Goal: Information Seeking & Learning: Learn about a topic

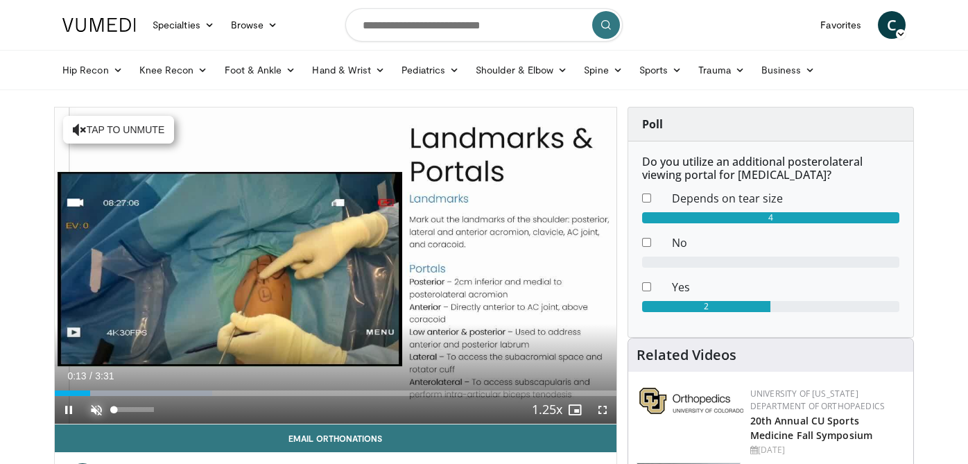
click at [101, 406] on span "Video Player" at bounding box center [97, 410] width 28 height 28
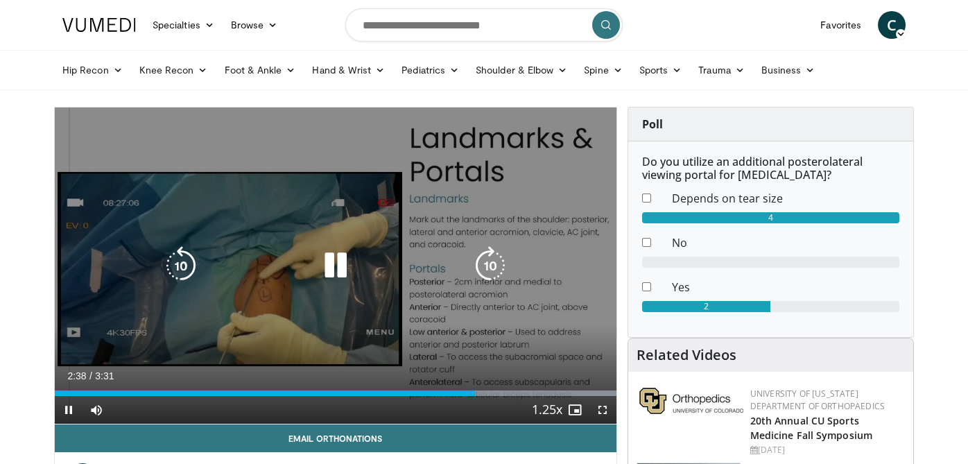
click at [334, 266] on icon "Video Player" at bounding box center [335, 265] width 39 height 39
click at [318, 266] on icon "Video Player" at bounding box center [335, 265] width 39 height 39
click at [326, 254] on icon "Video Player" at bounding box center [335, 265] width 39 height 39
click at [354, 271] on icon "Video Player" at bounding box center [335, 265] width 39 height 39
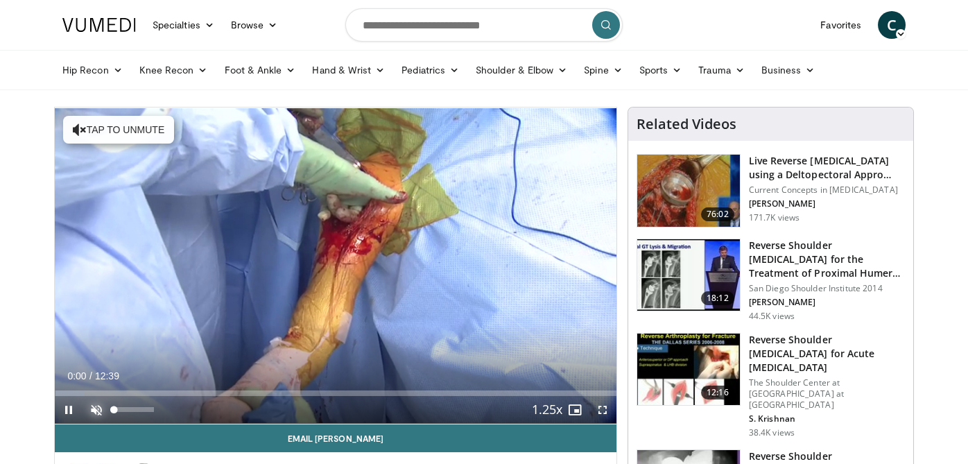
click at [102, 404] on span "Video Player" at bounding box center [97, 410] width 28 height 28
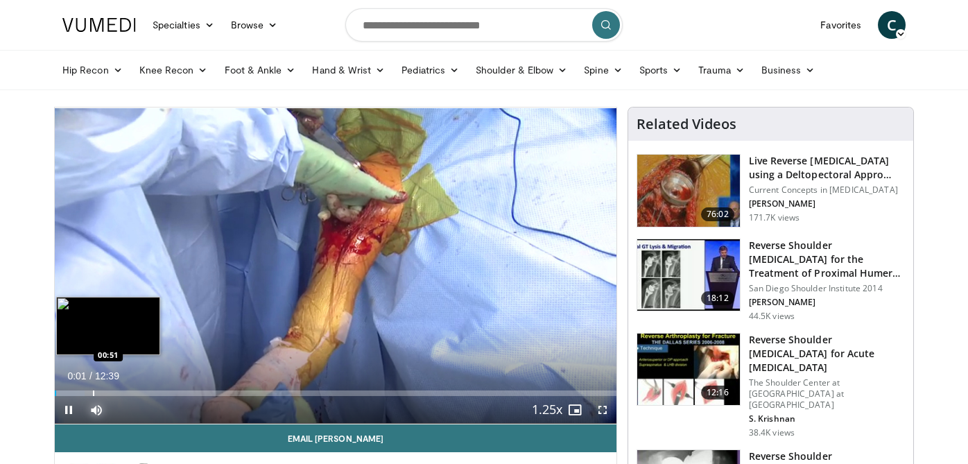
click at [92, 385] on div "Loaded : 5.25% 00:01 00:51" at bounding box center [336, 389] width 562 height 13
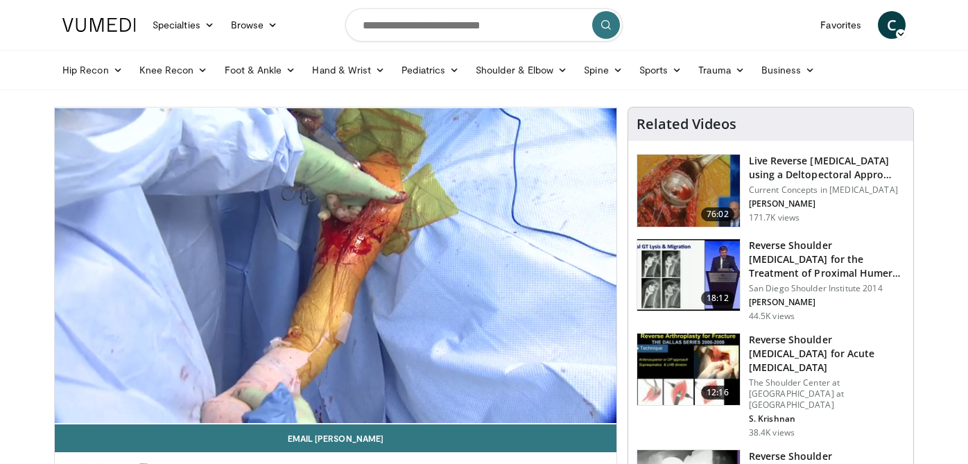
click at [714, 38] on nav "Specialties Adult & Family Medicine Allergy, [MEDICAL_DATA], Immunology Anesthe…" at bounding box center [484, 25] width 860 height 50
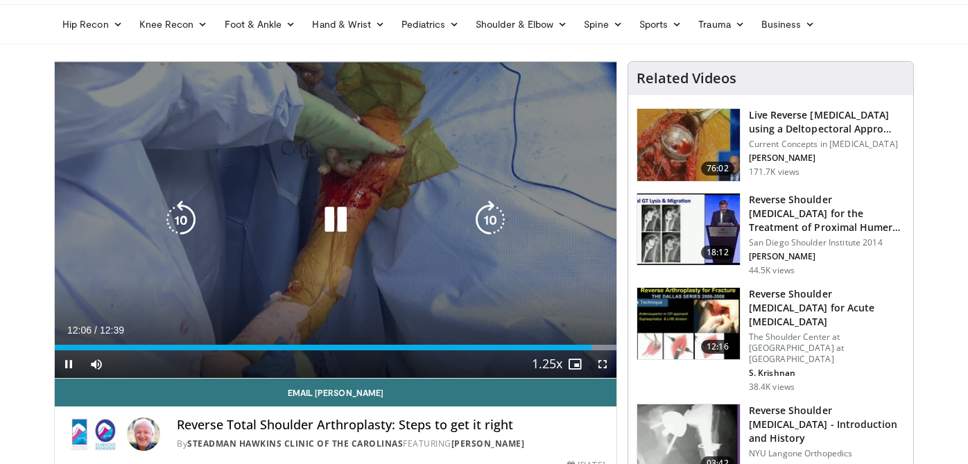
scroll to position [69, 0]
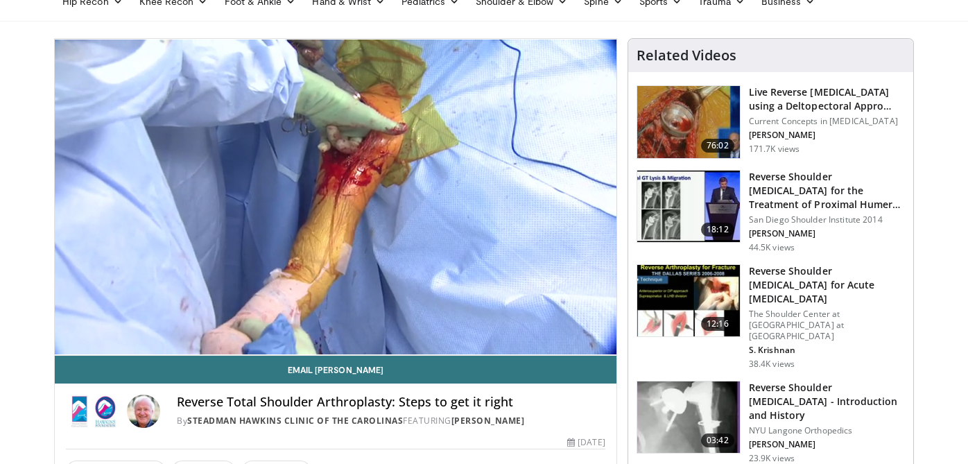
drag, startPoint x: 146, startPoint y: 418, endPoint x: 140, endPoint y: 412, distance: 8.4
click at [140, 412] on img at bounding box center [143, 411] width 33 height 33
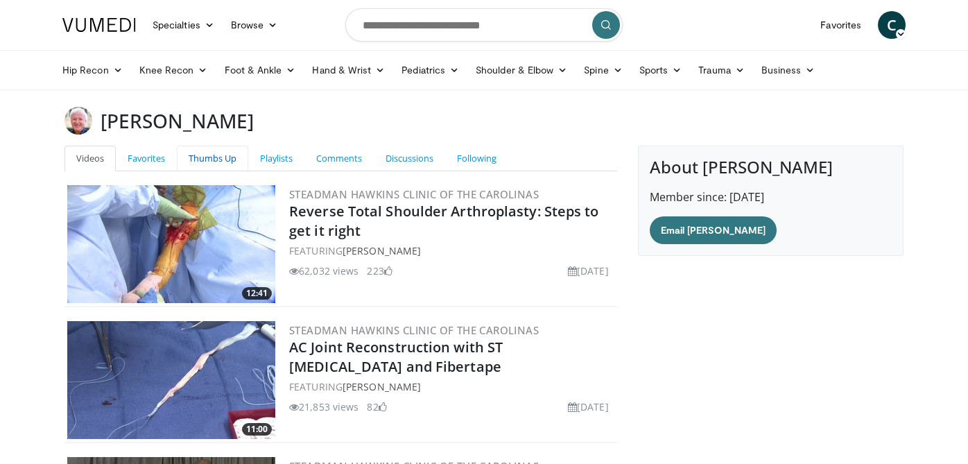
click at [214, 156] on link "Thumbs Up" at bounding box center [212, 159] width 71 height 26
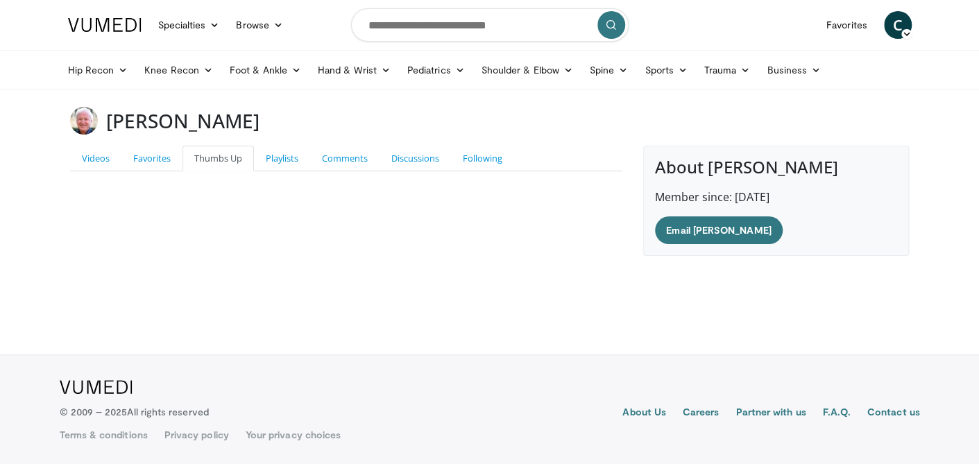
click at [744, 196] on p "Member since: Mar 25, 2008" at bounding box center [776, 197] width 242 height 17
click at [144, 167] on link "Favorites" at bounding box center [151, 159] width 61 height 26
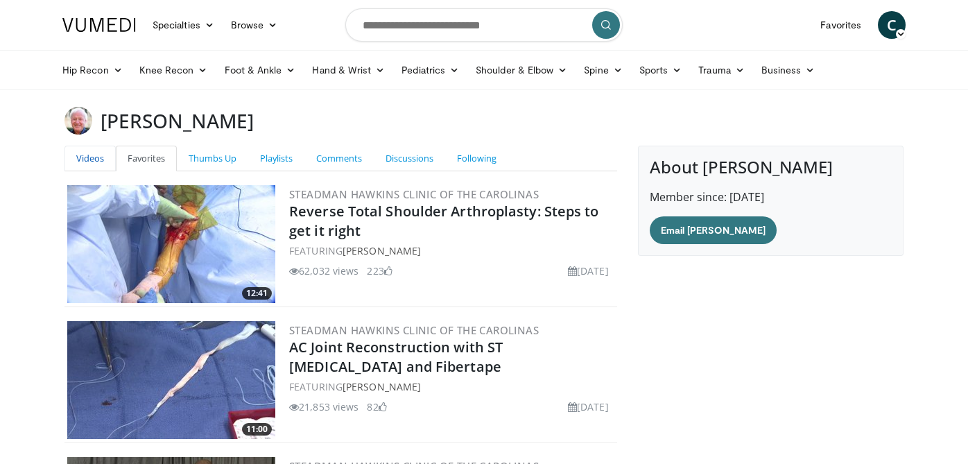
click at [106, 165] on link "Videos" at bounding box center [90, 159] width 51 height 26
click at [276, 167] on link "Playlists" at bounding box center [276, 159] width 56 height 26
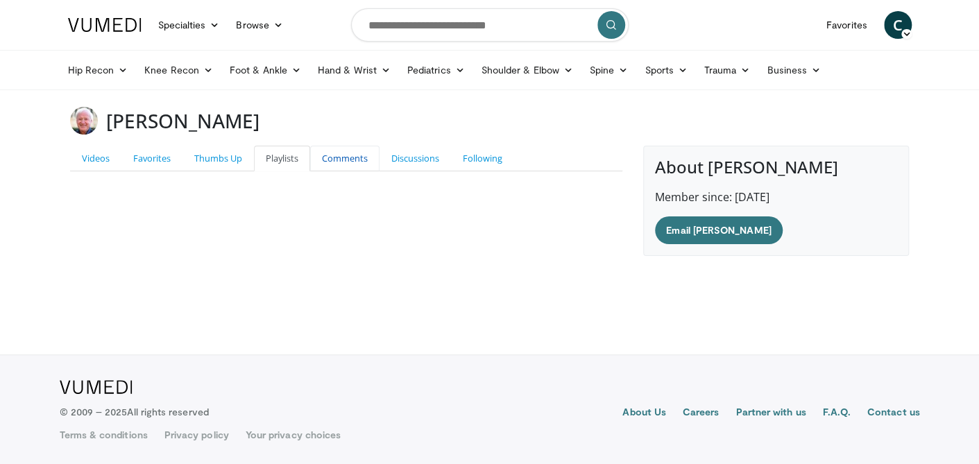
click at [350, 165] on link "Comments" at bounding box center [344, 159] width 69 height 26
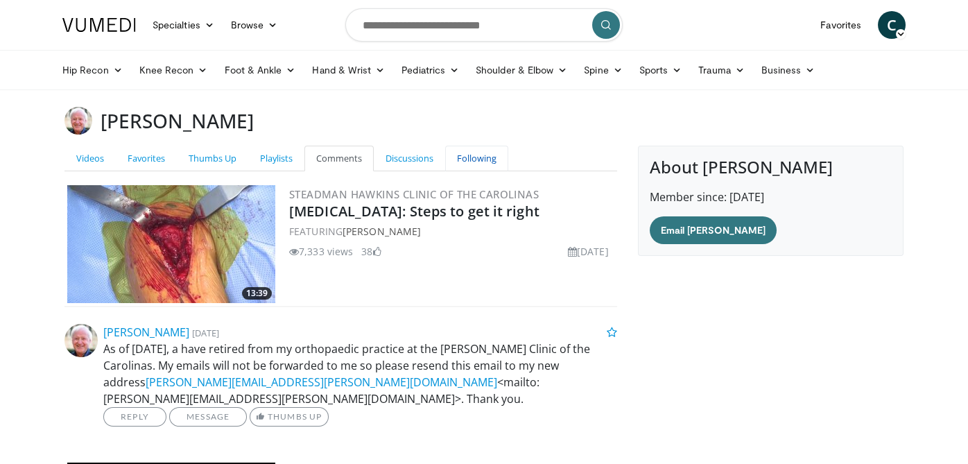
click at [474, 166] on link "Following" at bounding box center [476, 159] width 63 height 26
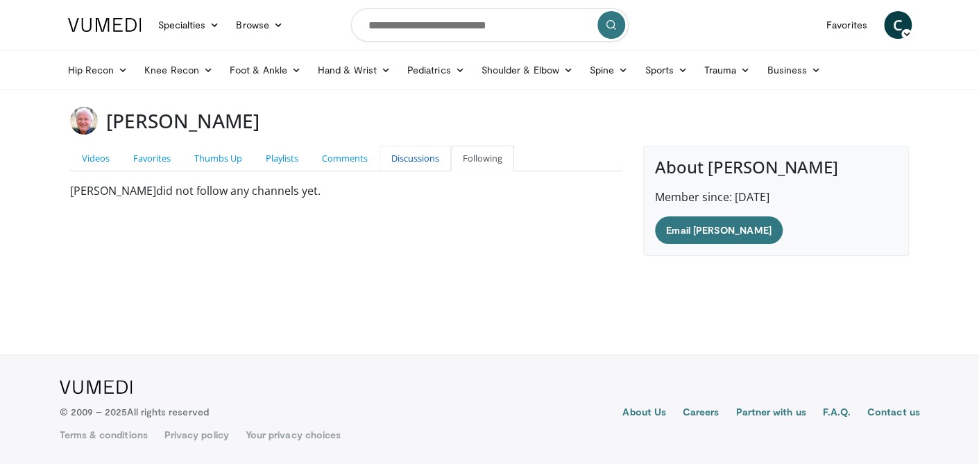
click at [420, 153] on link "Discussions" at bounding box center [414, 159] width 71 height 26
click at [321, 153] on link "Comments" at bounding box center [344, 159] width 69 height 26
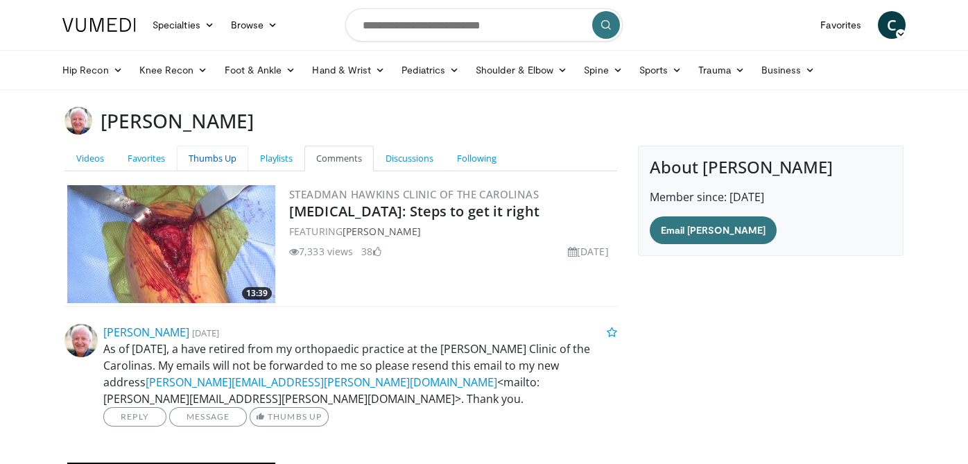
click at [209, 153] on link "Thumbs Up" at bounding box center [212, 159] width 71 height 26
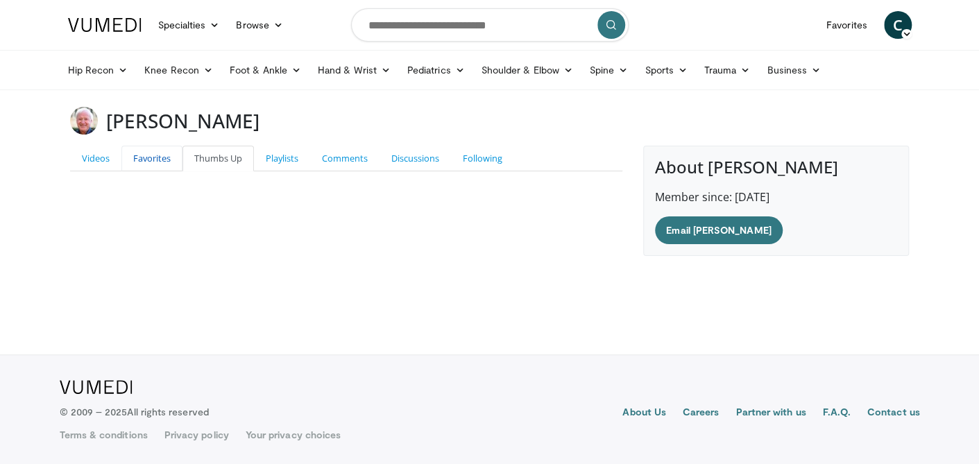
click at [176, 153] on link "Favorites" at bounding box center [151, 159] width 61 height 26
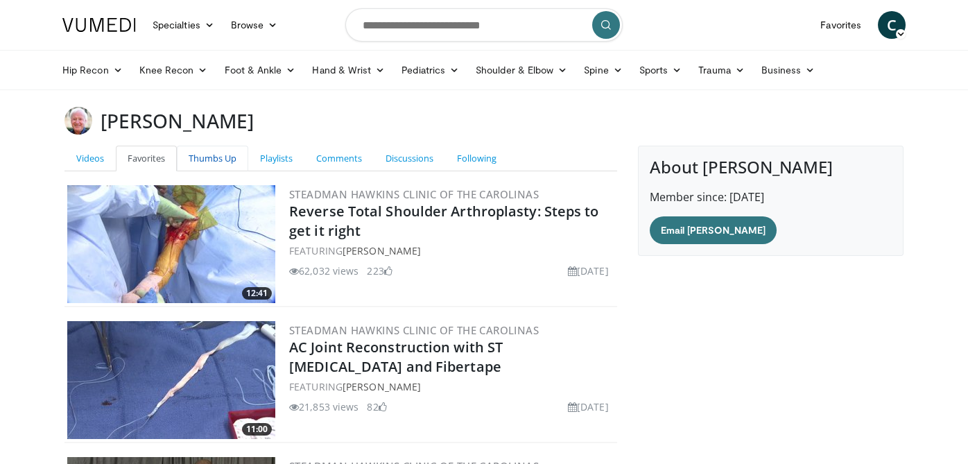
click at [240, 160] on link "Thumbs Up" at bounding box center [212, 159] width 71 height 26
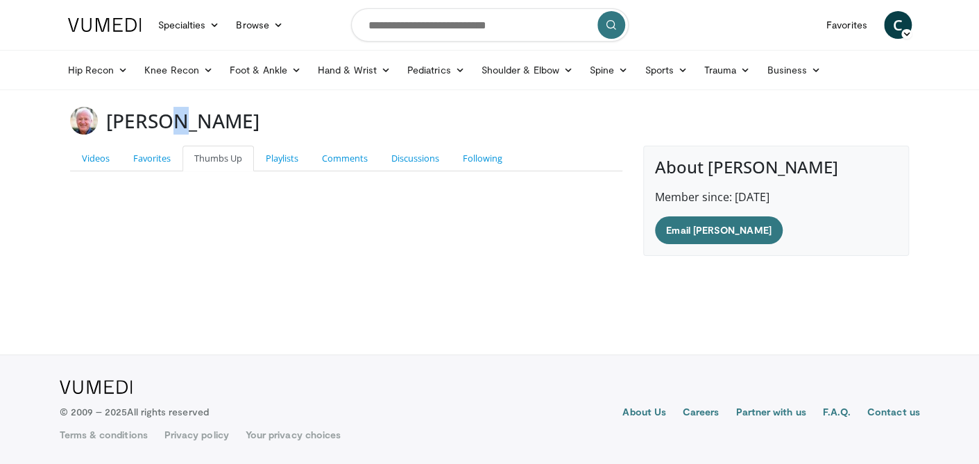
drag, startPoint x: 248, startPoint y: 128, endPoint x: 170, endPoint y: 123, distance: 78.5
click at [170, 123] on h3 "Richard Hawkins" at bounding box center [182, 121] width 153 height 28
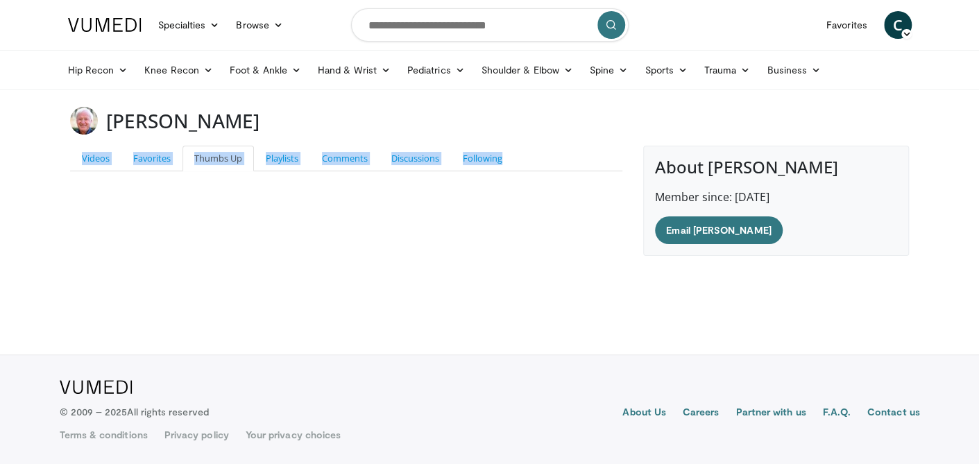
click at [515, 135] on main "Richard Hawkins Videos Favorites Thumbs Up Playlists Comments Discussions Follo…" at bounding box center [490, 181] width 860 height 149
click at [536, 102] on body "Specialties Adult & Family Medicine Allergy, Asthma, Immunology Anesthesiology …" at bounding box center [489, 232] width 979 height 464
click at [738, 222] on div "About Richard Hawkins Member since: Mar 25, 2008 Email Richard" at bounding box center [776, 201] width 266 height 110
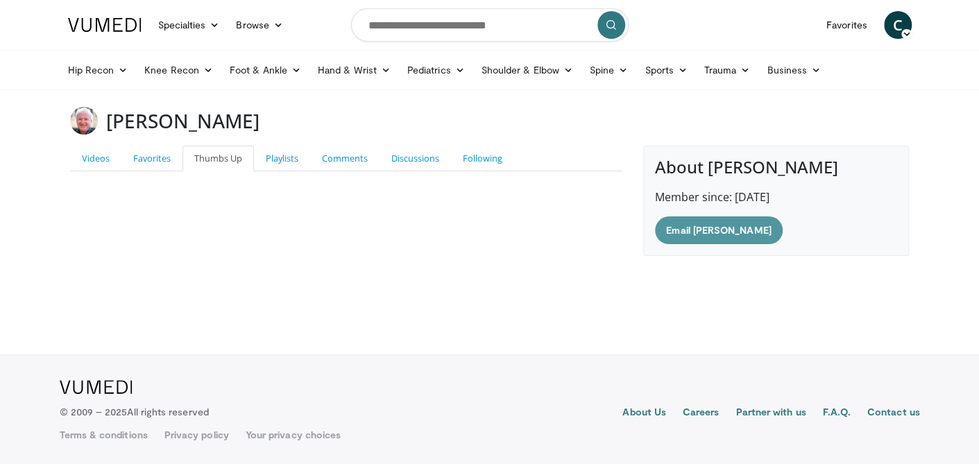
click at [667, 234] on link "Email Richard" at bounding box center [718, 230] width 127 height 28
click at [150, 121] on h3 "Richard Hawkins" at bounding box center [182, 121] width 153 height 28
click at [461, 159] on link "Following" at bounding box center [482, 159] width 63 height 26
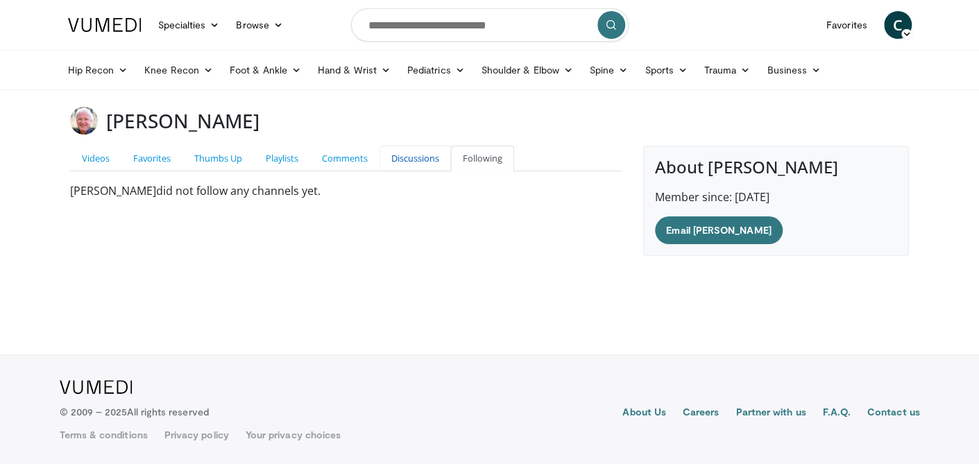
click at [422, 159] on link "Discussions" at bounding box center [414, 159] width 71 height 26
click at [363, 154] on link "Comments" at bounding box center [344, 159] width 69 height 26
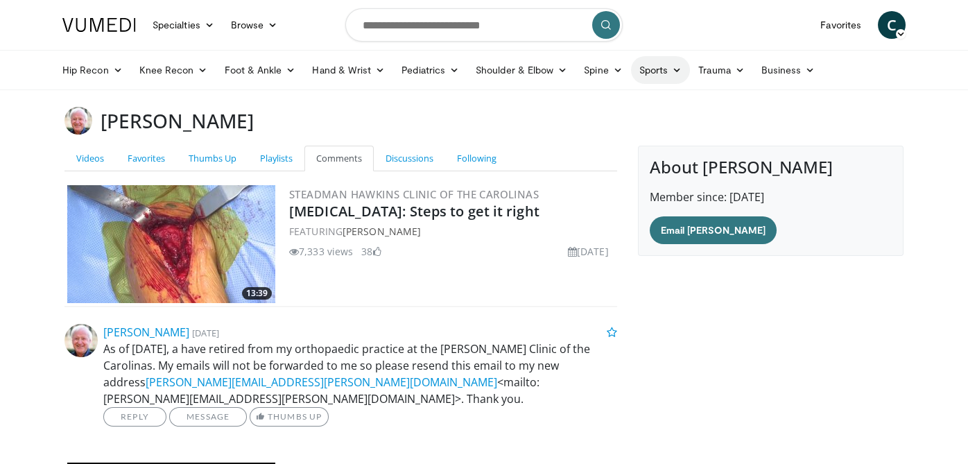
click at [649, 71] on link "Sports" at bounding box center [661, 70] width 60 height 28
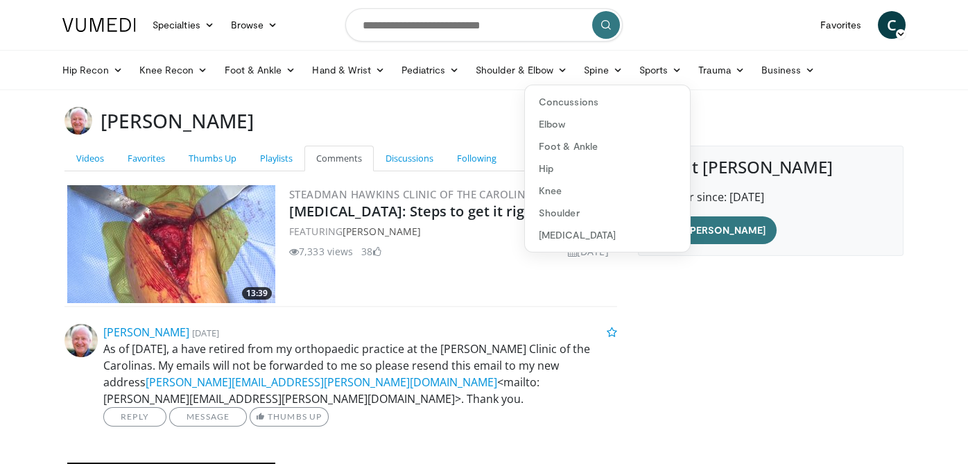
click at [402, 121] on div "Richard Hawkins" at bounding box center [484, 121] width 860 height 28
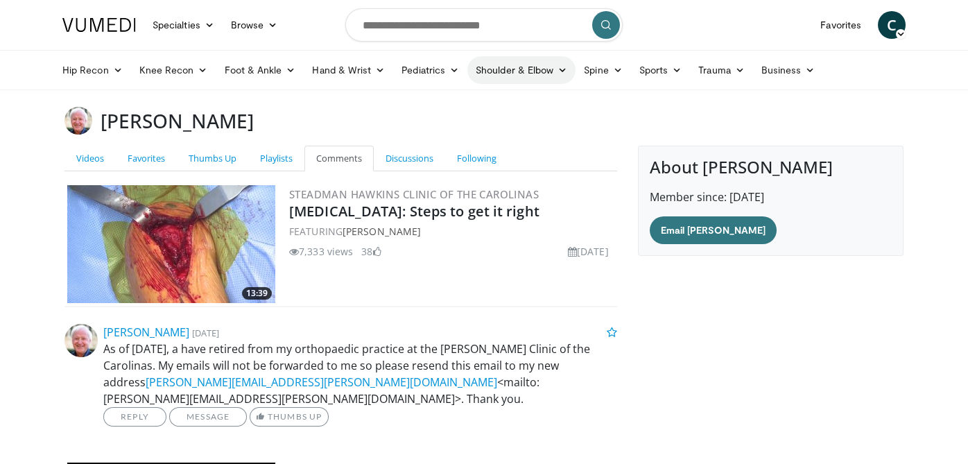
click at [545, 70] on link "Shoulder & Elbow" at bounding box center [521, 70] width 108 height 28
click at [287, 117] on div "Richard Hawkins" at bounding box center [484, 121] width 860 height 28
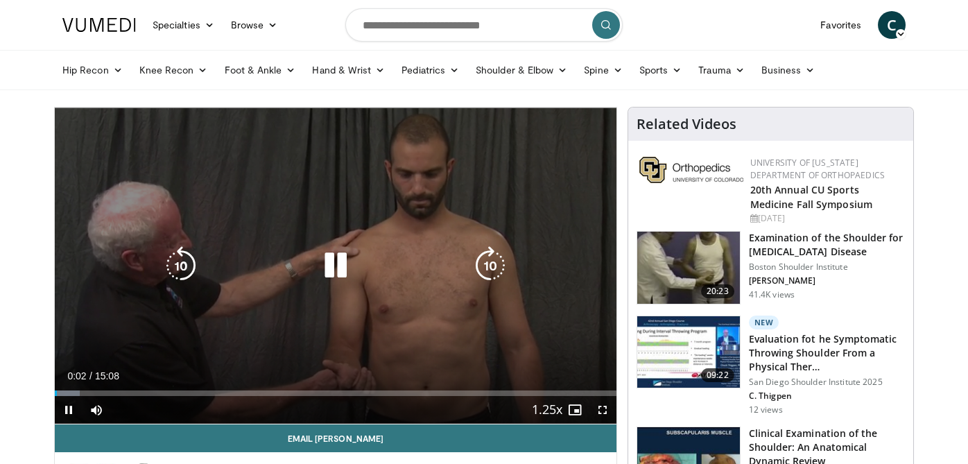
click at [495, 268] on icon "Video Player" at bounding box center [490, 265] width 39 height 39
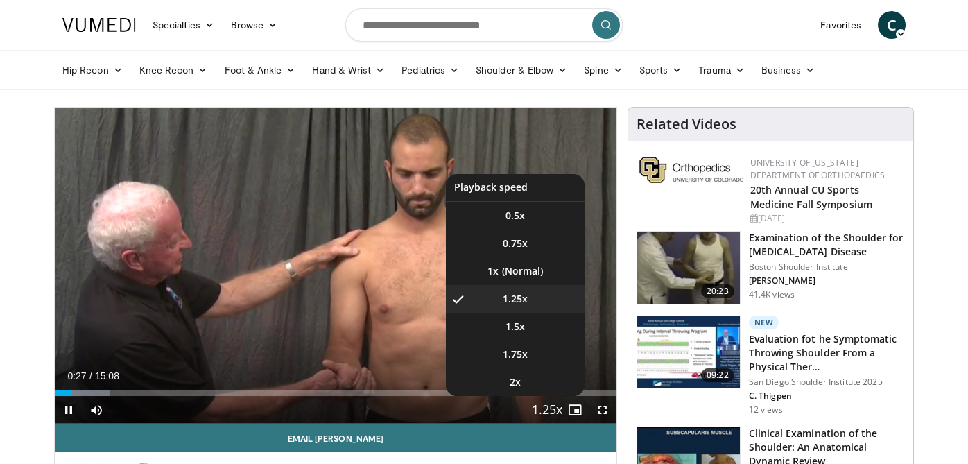
click at [549, 415] on span "Video Player" at bounding box center [547, 411] width 19 height 28
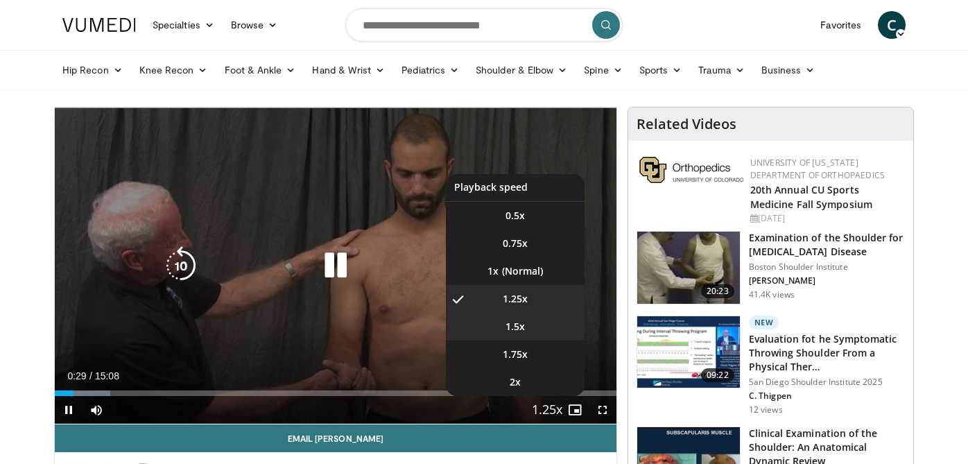
click at [545, 325] on li "1.5x" at bounding box center [515, 327] width 139 height 28
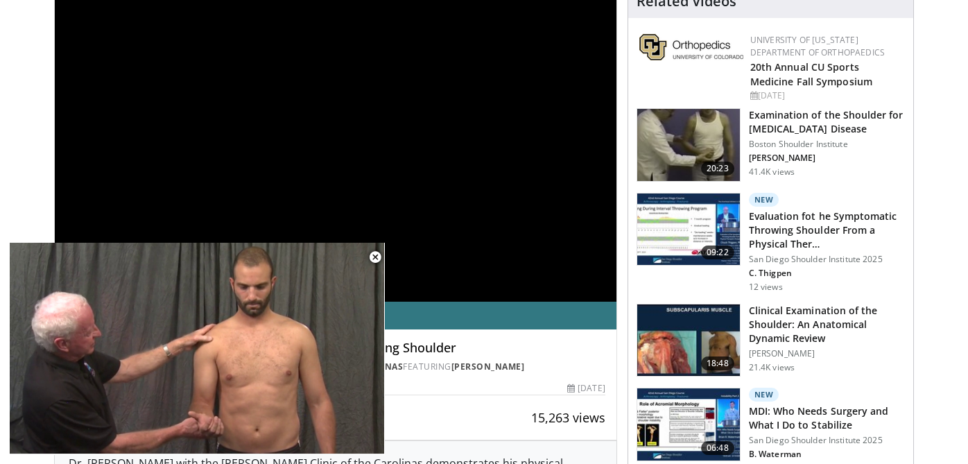
scroll to position [486, 0]
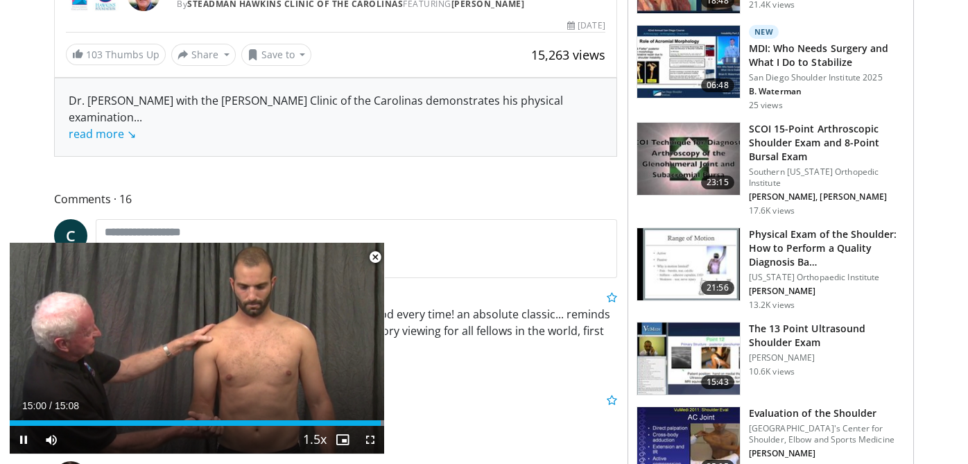
click at [365, 261] on span "Video Player" at bounding box center [375, 257] width 28 height 28
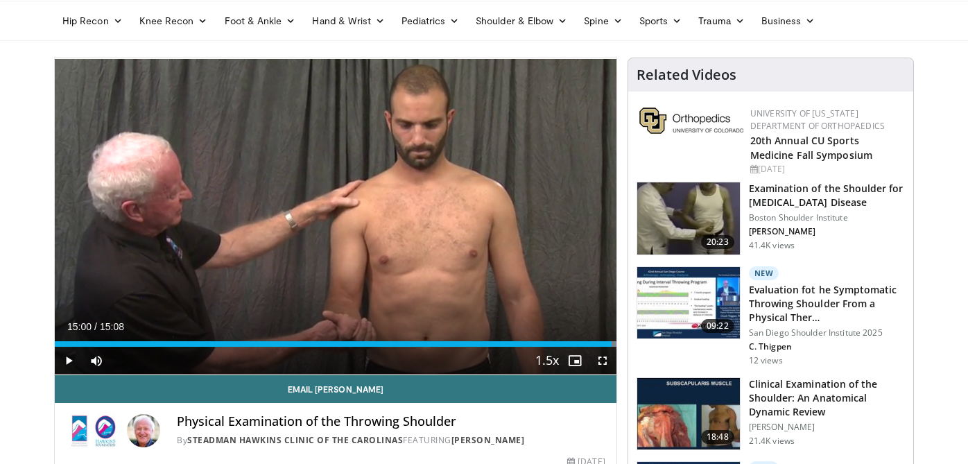
scroll to position [0, 0]
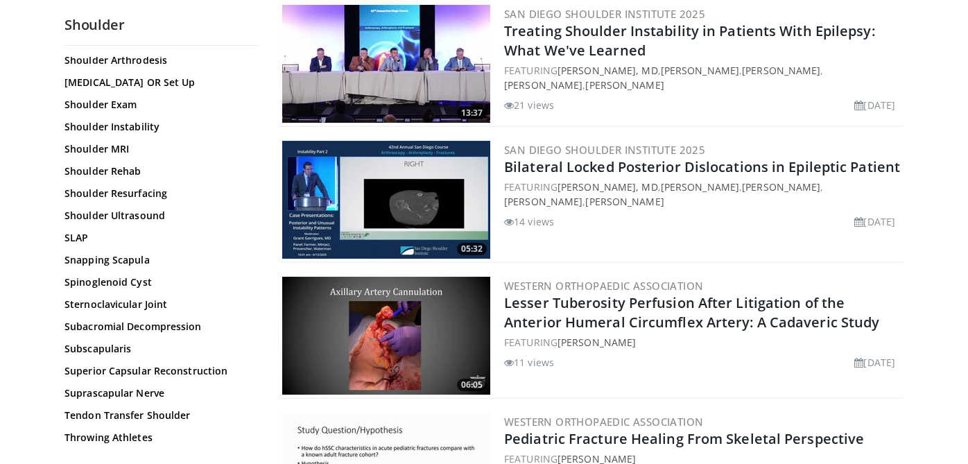
scroll to position [1346, 0]
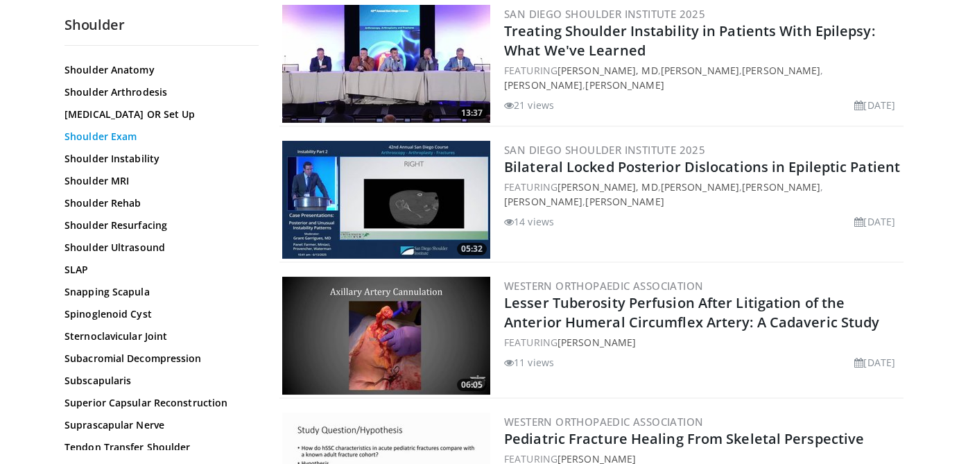
click at [92, 138] on link "Shoulder Exam" at bounding box center [158, 137] width 187 height 14
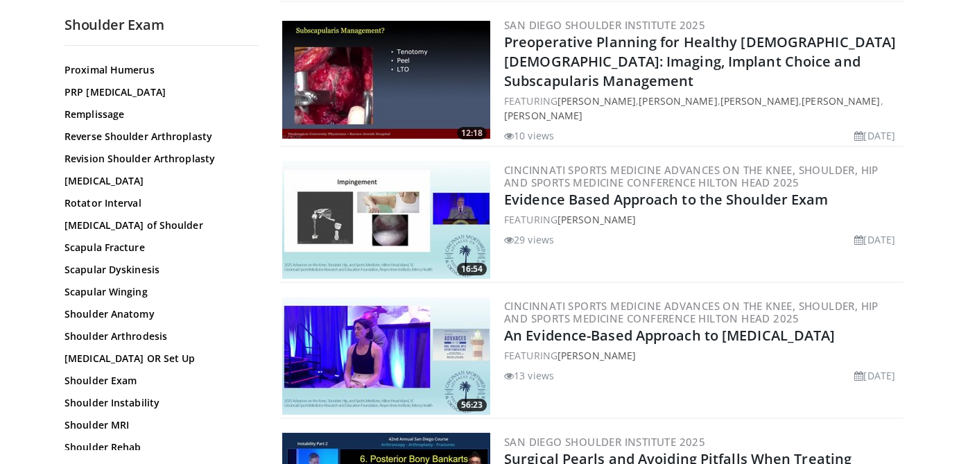
scroll to position [1178, 0]
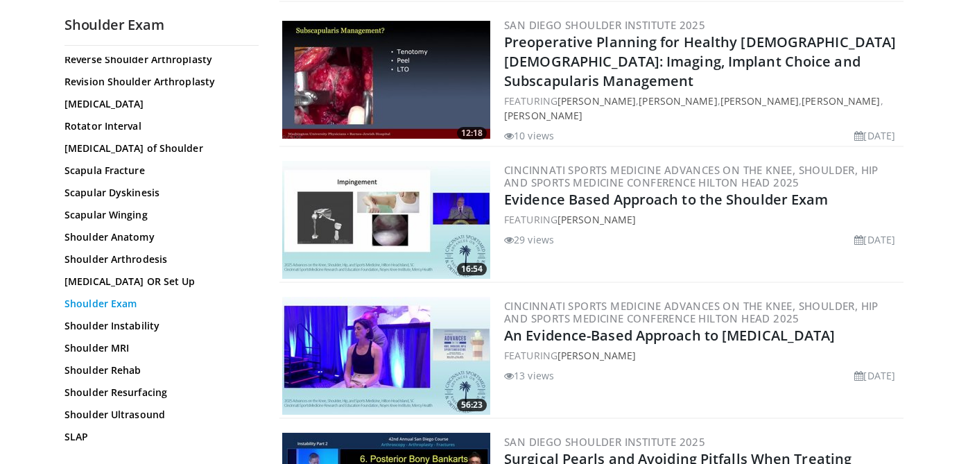
click at [137, 303] on link "Shoulder Exam" at bounding box center [158, 304] width 187 height 14
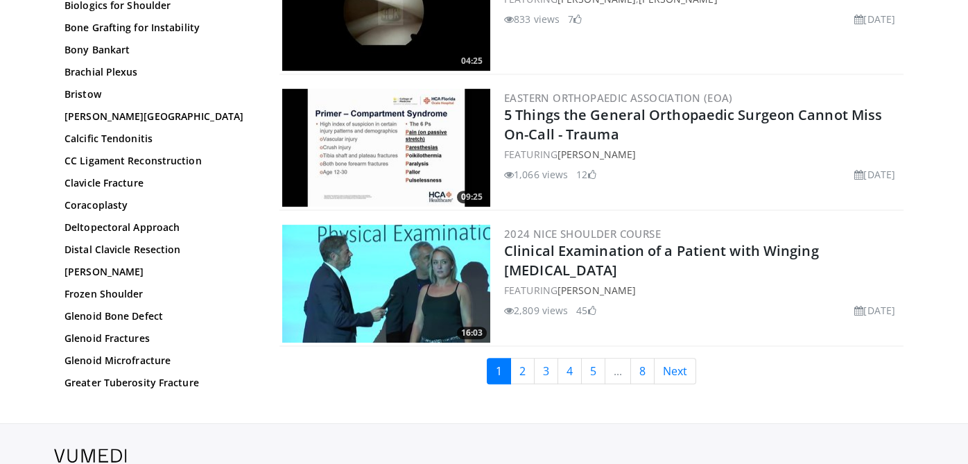
scroll to position [3190, 0]
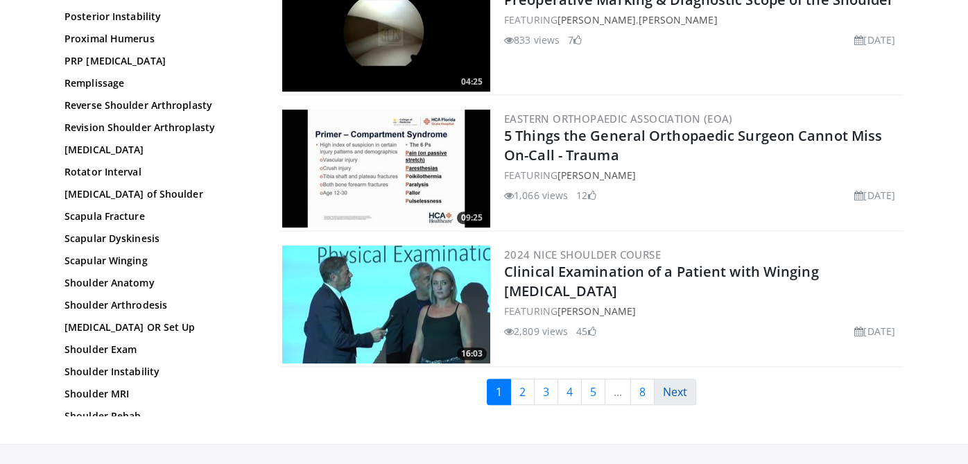
click at [674, 379] on link "Next" at bounding box center [675, 392] width 42 height 26
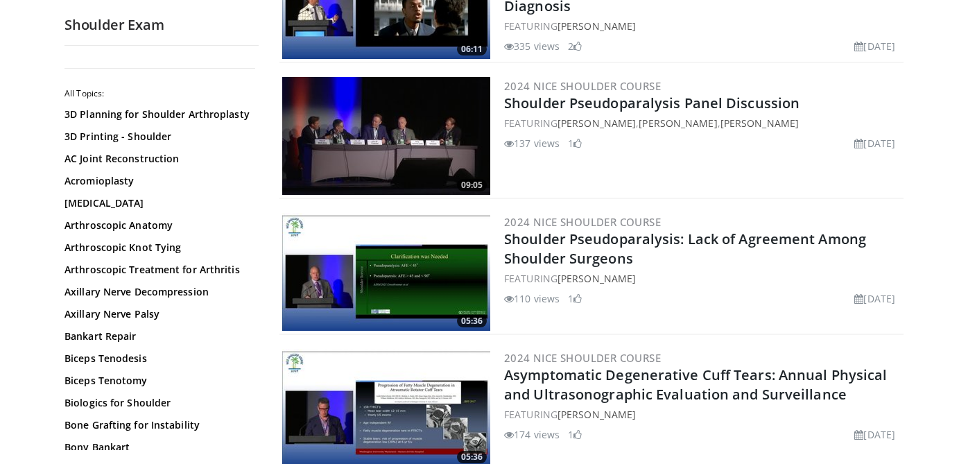
scroll to position [416, 0]
